Goal: Find specific page/section: Find specific page/section

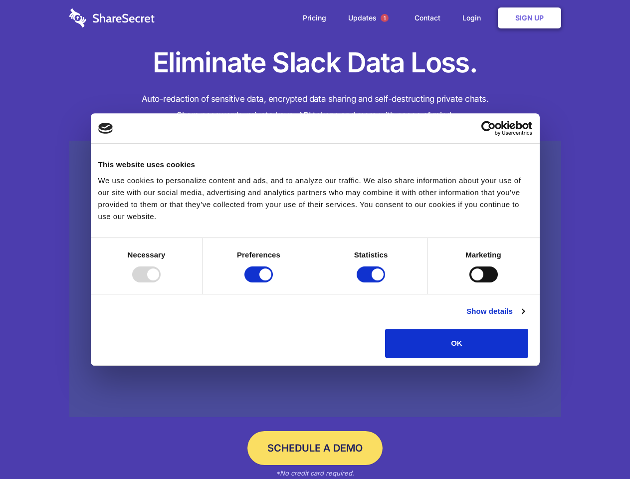
click at [161, 283] on div at bounding box center [146, 275] width 28 height 16
click at [273, 283] on input "Preferences" at bounding box center [259, 275] width 28 height 16
checkbox input "false"
click at [372, 283] on input "Statistics" at bounding box center [371, 275] width 28 height 16
checkbox input "false"
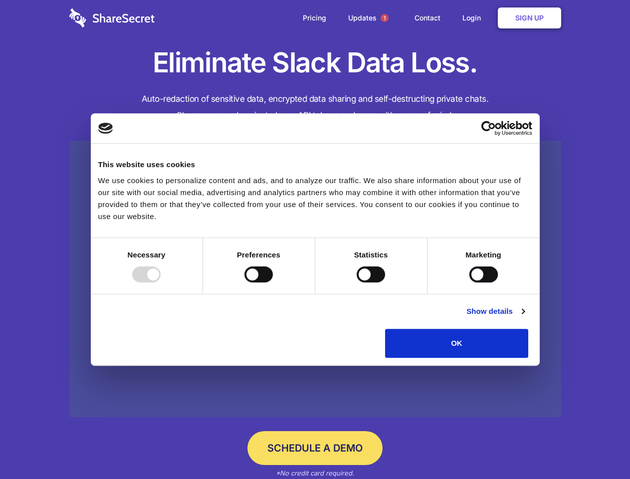
click at [470, 283] on input "Marketing" at bounding box center [484, 275] width 28 height 16
checkbox input "true"
click at [525, 317] on link "Show details" at bounding box center [496, 311] width 58 height 12
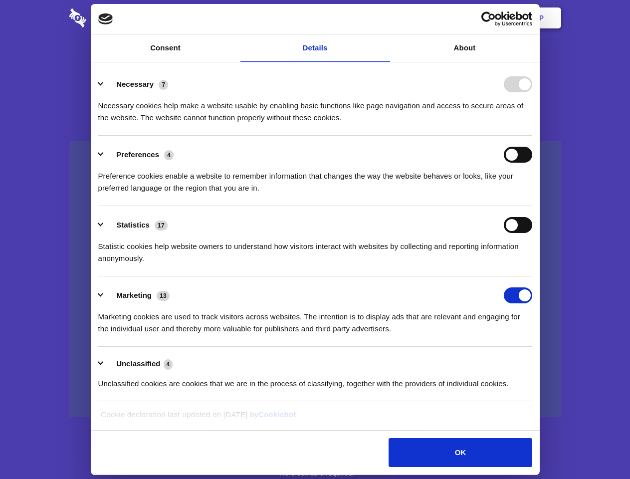
click at [533, 136] on li "Necessary 7 Necessary cookies help make a website usable by enabling basic func…" at bounding box center [315, 100] width 434 height 70
click at [384, 18] on span "1" at bounding box center [385, 18] width 8 height 8
